Goal: Task Accomplishment & Management: Complete application form

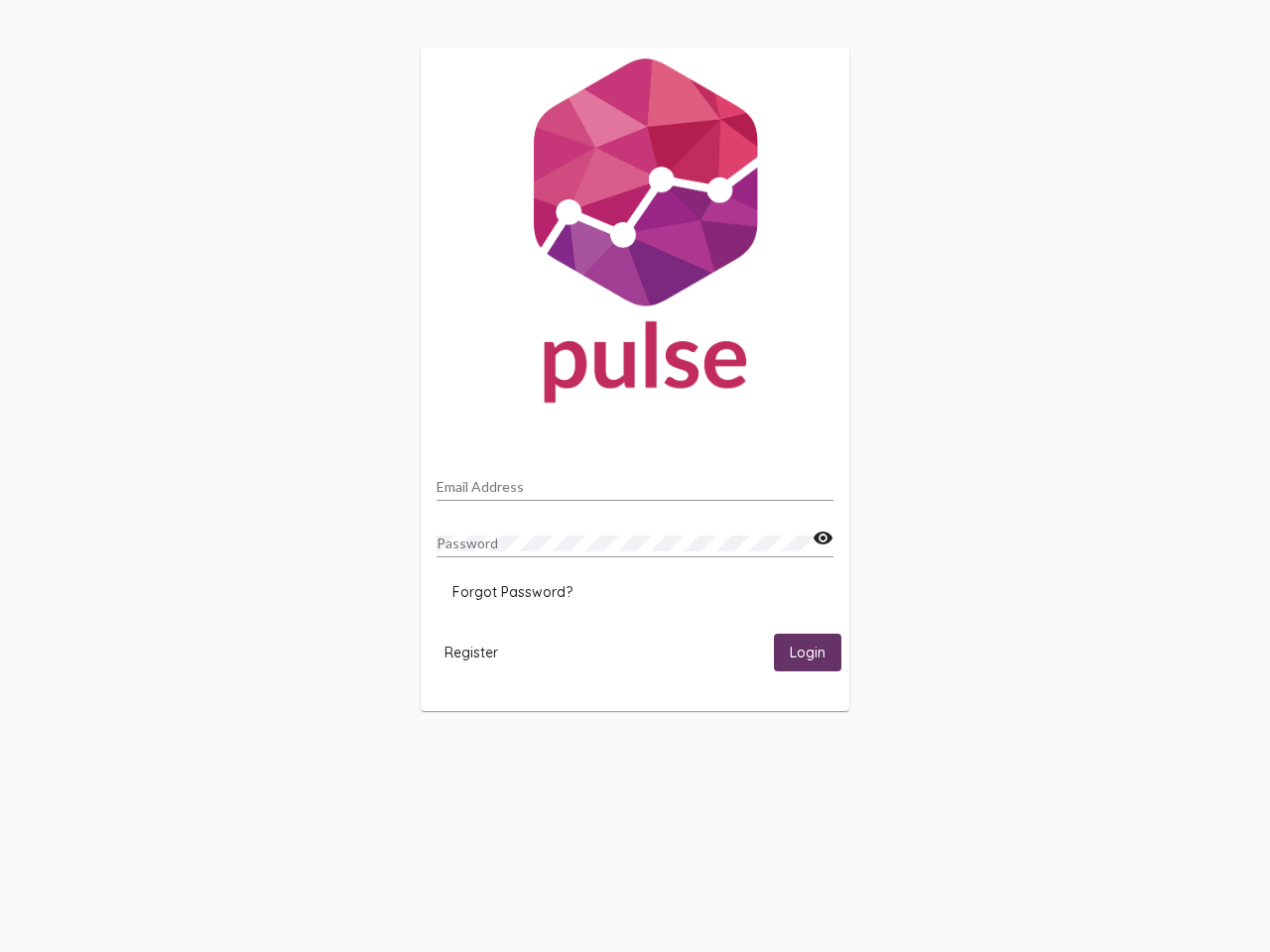
click at [635, 481] on input "Email Address" at bounding box center [635, 487] width 396 height 16
click at [823, 539] on mat-icon "visibility" at bounding box center [823, 539] width 21 height 24
click at [512, 593] on span "Forgot Password?" at bounding box center [512, 593] width 121 height 18
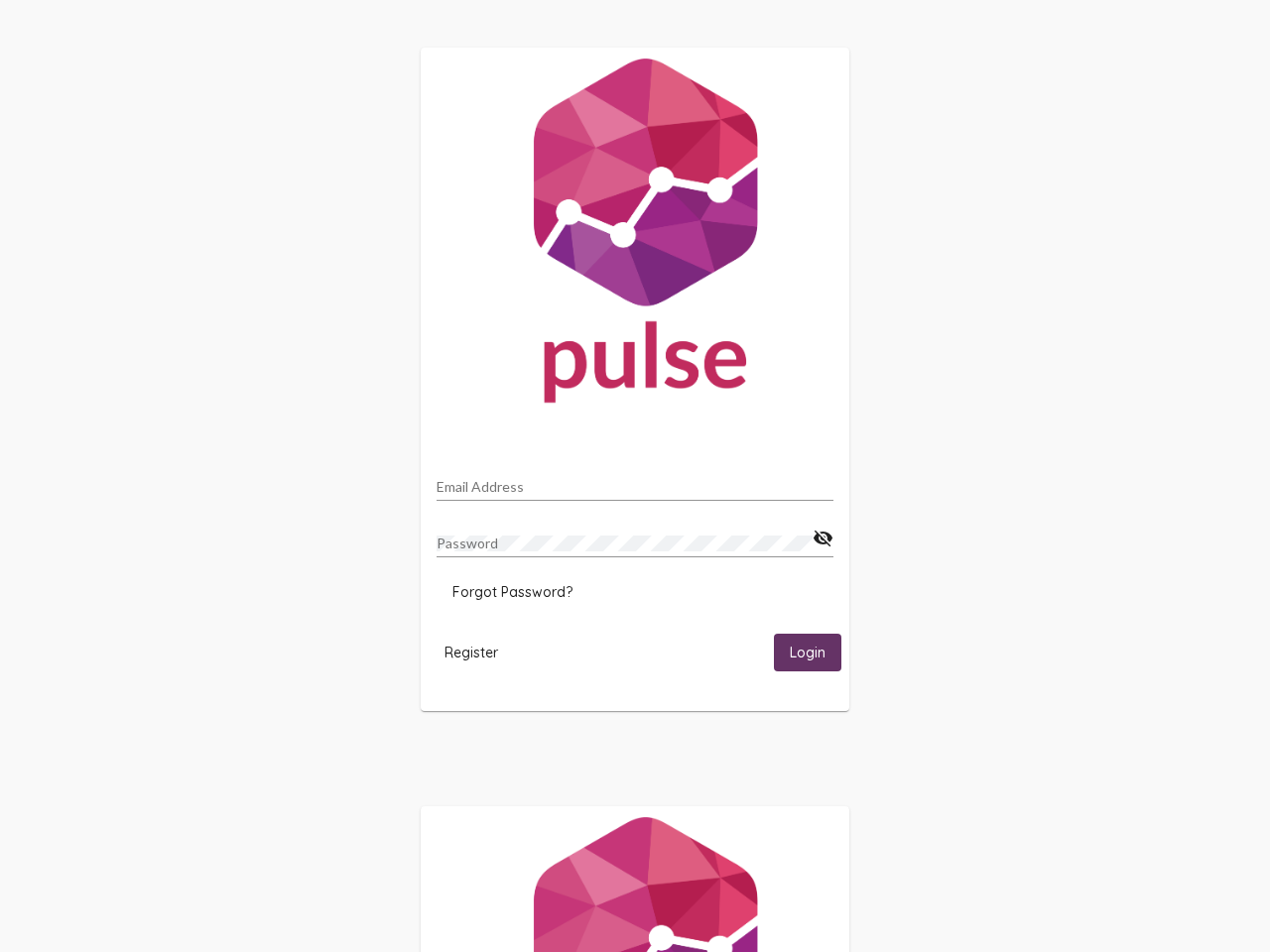
click at [471, 651] on span "Register" at bounding box center [471, 652] width 54 height 18
click at [808, 651] on html "Email Address Password visibility_off Forgot Password? Register Login" at bounding box center [635, 642] width 1270 height 1285
